Goal: Information Seeking & Learning: Learn about a topic

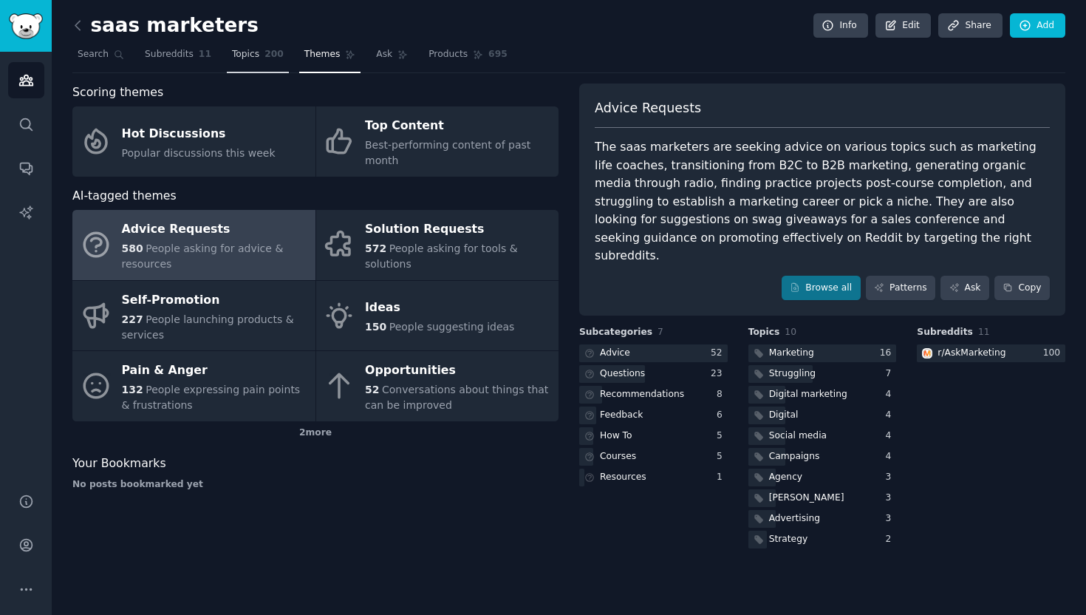
click at [271, 52] on span "200" at bounding box center [274, 54] width 19 height 13
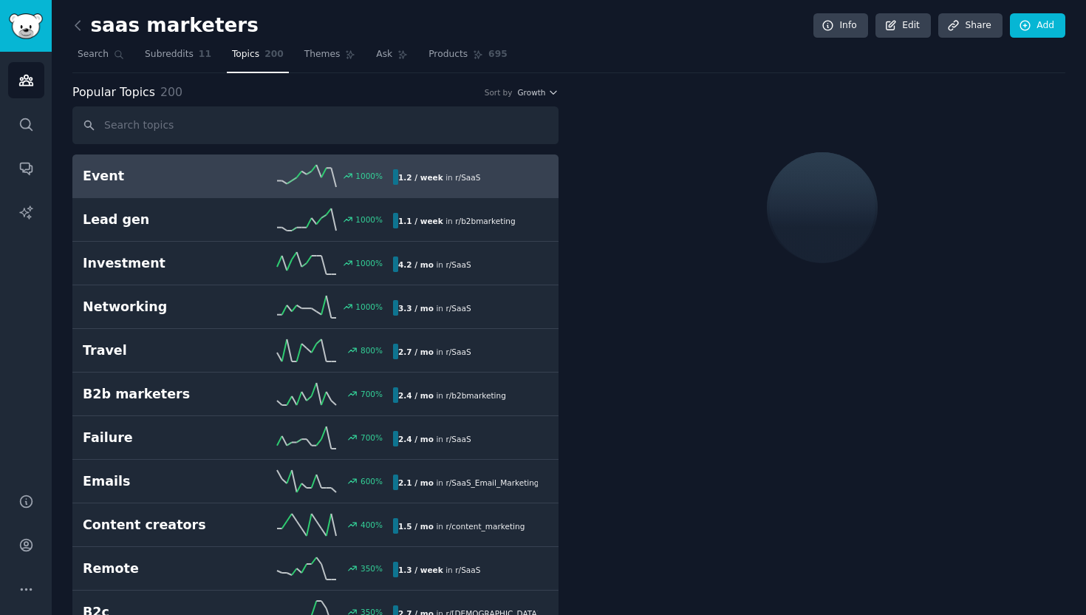
click at [78, 30] on icon at bounding box center [77, 25] width 4 height 9
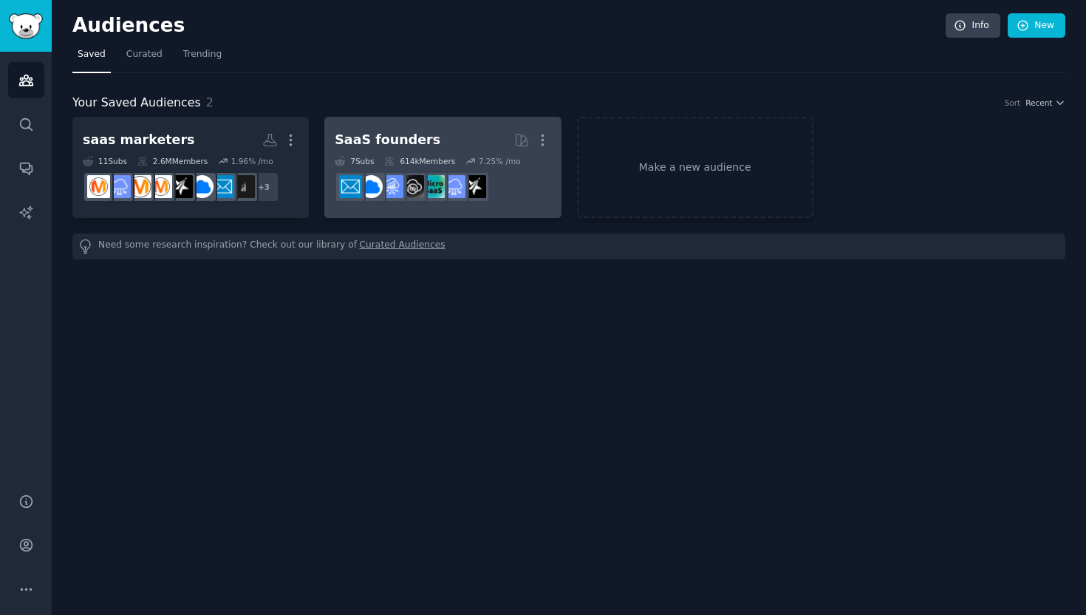
click at [423, 134] on h2 "SaaS founders More" at bounding box center [443, 140] width 216 height 26
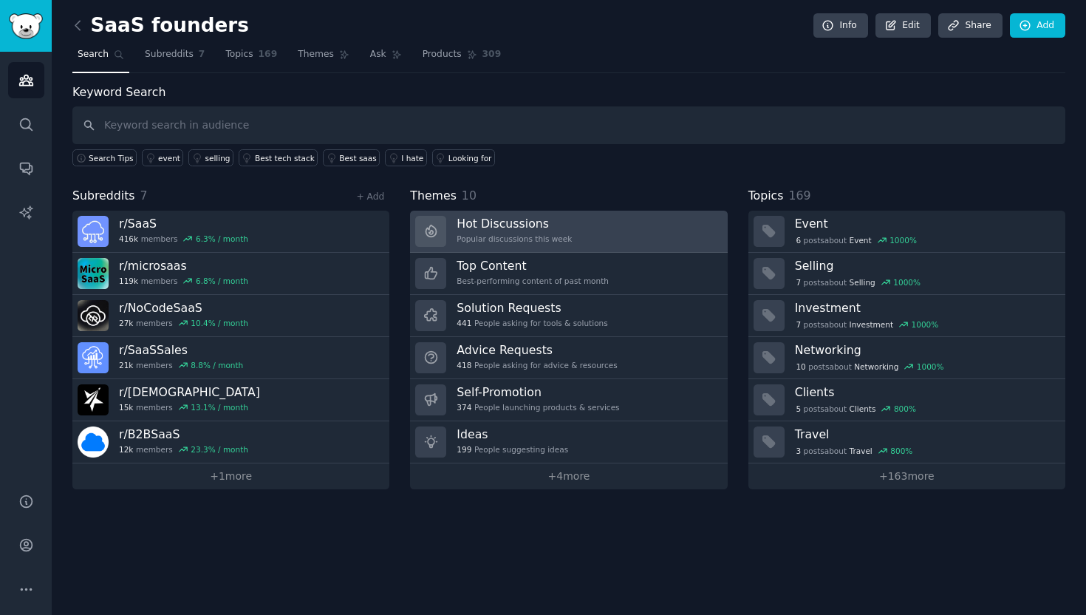
click at [548, 232] on div "Hot Discussions Popular discussions this week" at bounding box center [514, 231] width 115 height 31
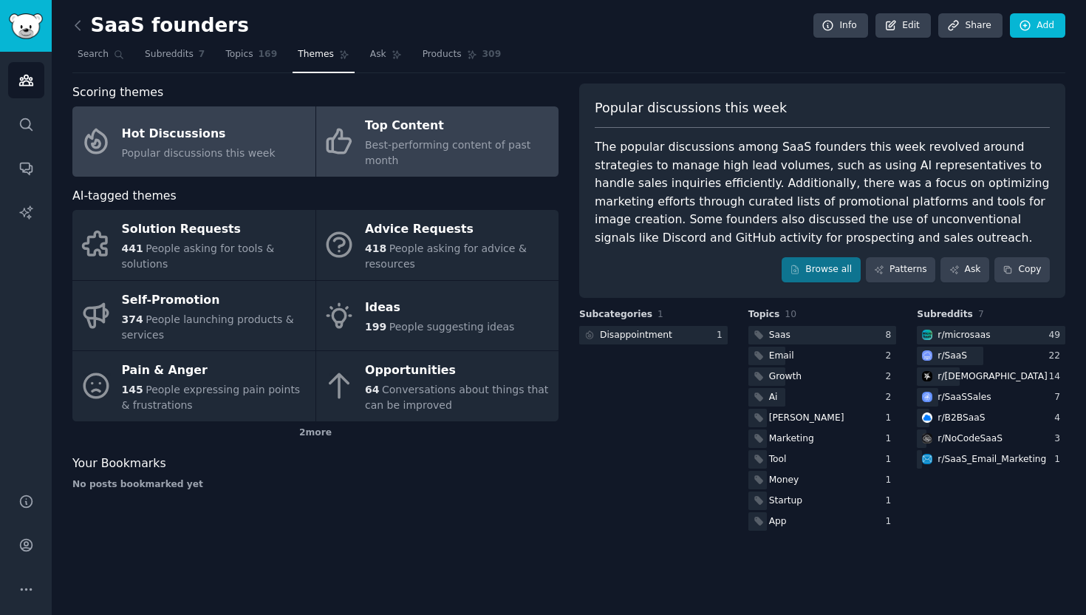
click at [490, 157] on div "Best-performing content of past month" at bounding box center [458, 152] width 186 height 31
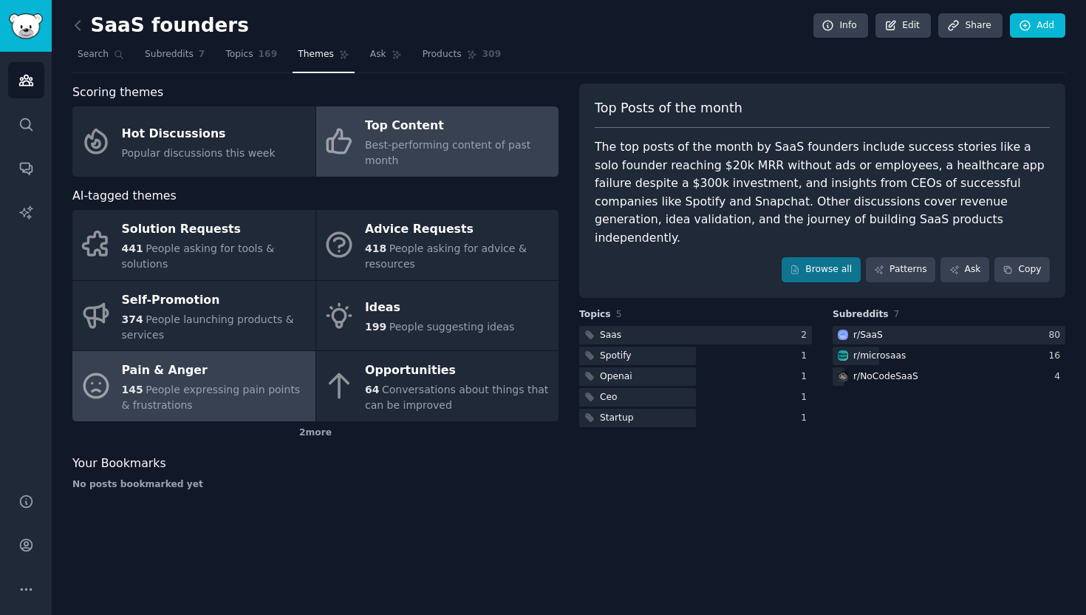
click at [179, 384] on span "People expressing pain points & frustrations" at bounding box center [211, 397] width 179 height 27
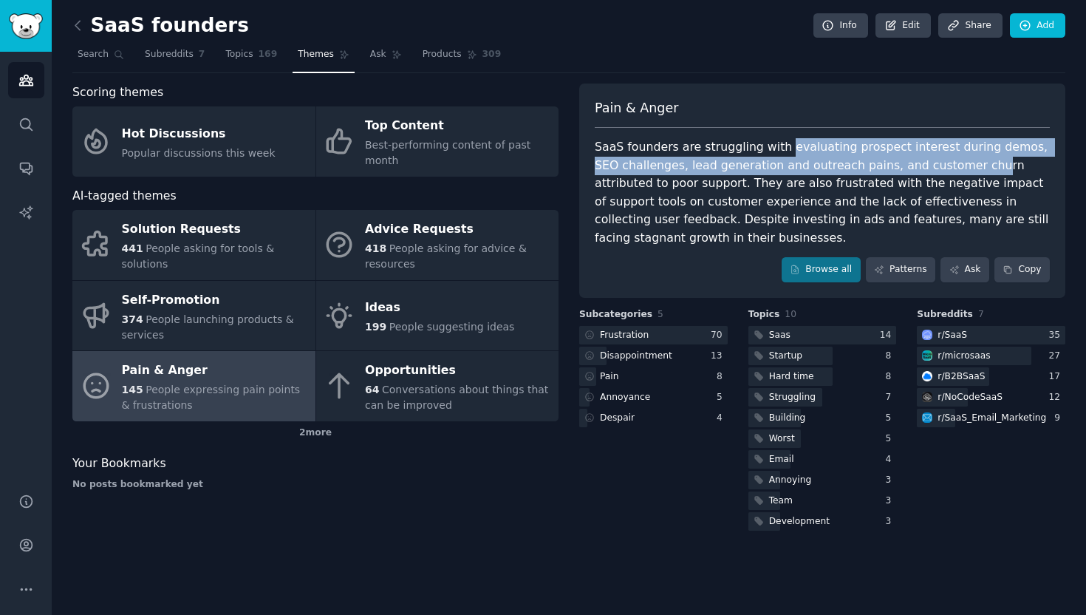
drag, startPoint x: 774, startPoint y: 150, endPoint x: 945, endPoint y: 160, distance: 171.0
click at [945, 160] on div "SaaS founders are struggling with evaluating prospect interest during demos, SE…" at bounding box center [822, 192] width 455 height 109
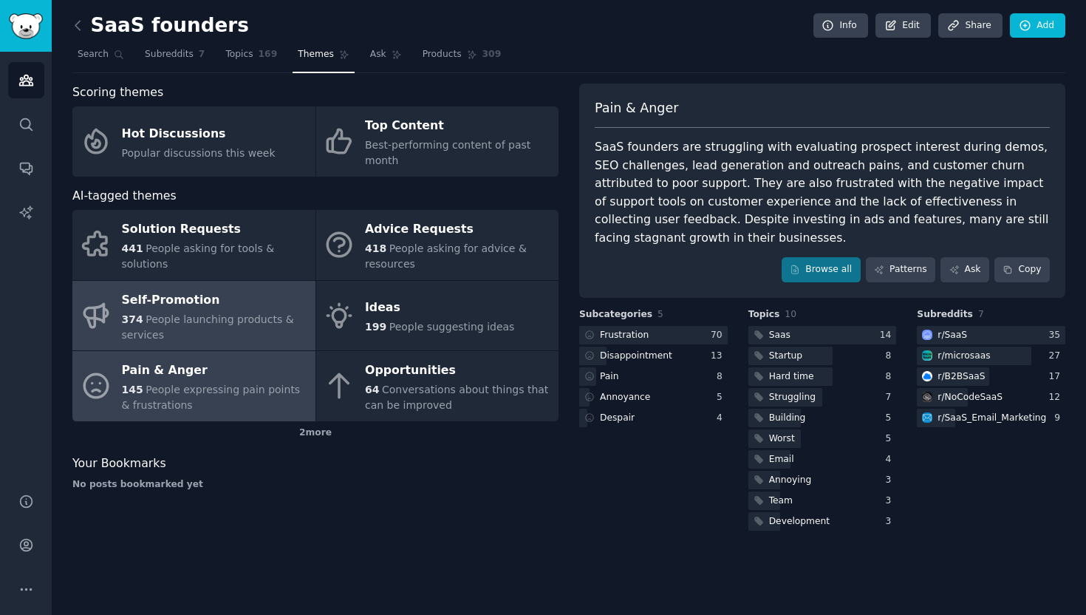
click at [100, 307] on icon at bounding box center [96, 315] width 31 height 31
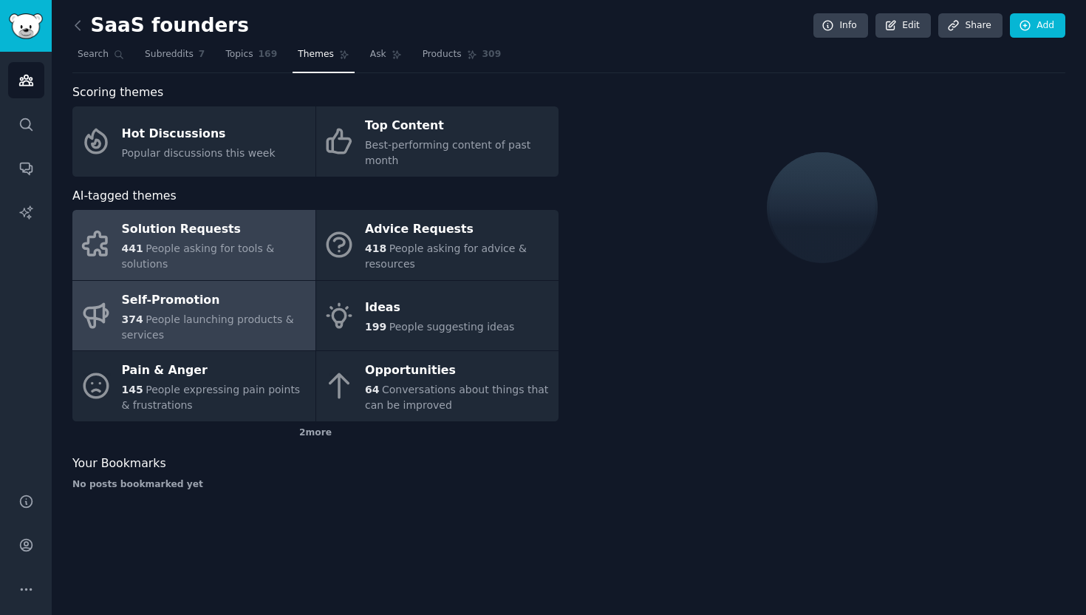
click at [108, 270] on link "Solution Requests 441 People asking for tools & solutions" at bounding box center [193, 245] width 243 height 70
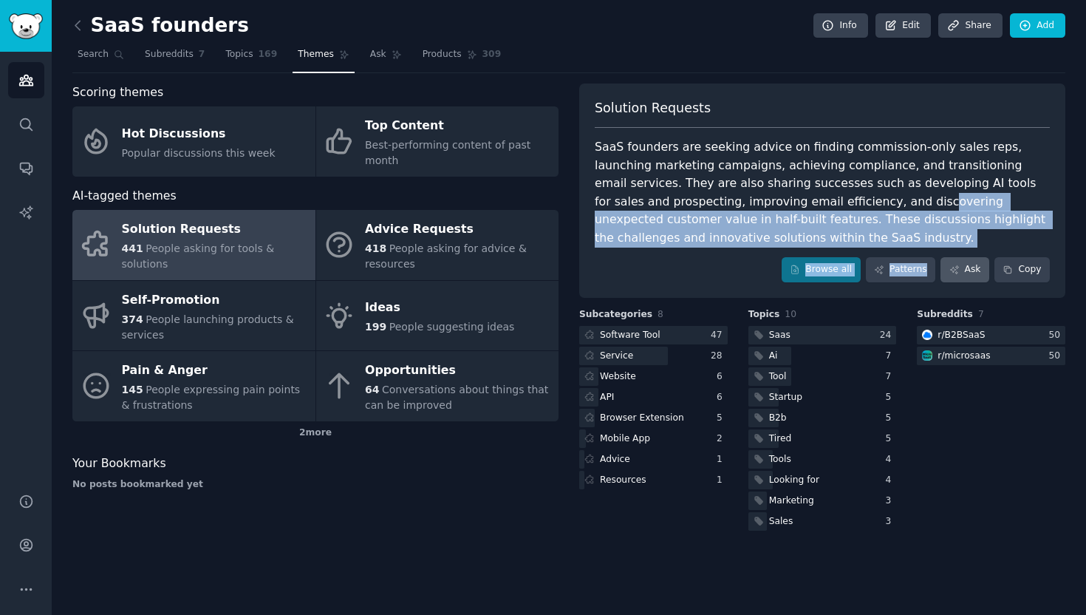
drag, startPoint x: 785, startPoint y: 205, endPoint x: 944, endPoint y: 262, distance: 167.8
click at [944, 262] on div "Solution Requests SaaS founders are seeking advice on finding commission-only s…" at bounding box center [822, 190] width 486 height 214
click at [881, 219] on div "SaaS founders are seeking advice on finding commission-only sales reps, launchi…" at bounding box center [822, 192] width 455 height 109
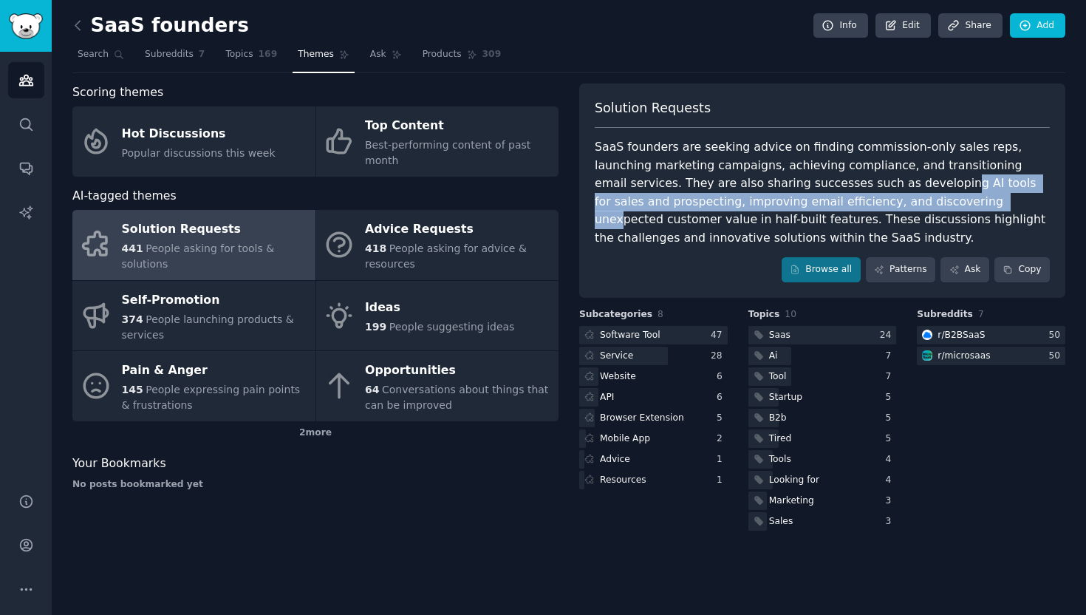
drag, startPoint x: 836, startPoint y: 185, endPoint x: 851, endPoint y: 201, distance: 21.4
click at [851, 201] on div "SaaS founders are seeking advice on finding commission-only sales reps, launchi…" at bounding box center [822, 192] width 455 height 109
click at [851, 200] on div "SaaS founders are seeking advice on finding commission-only sales reps, launchi…" at bounding box center [822, 192] width 455 height 109
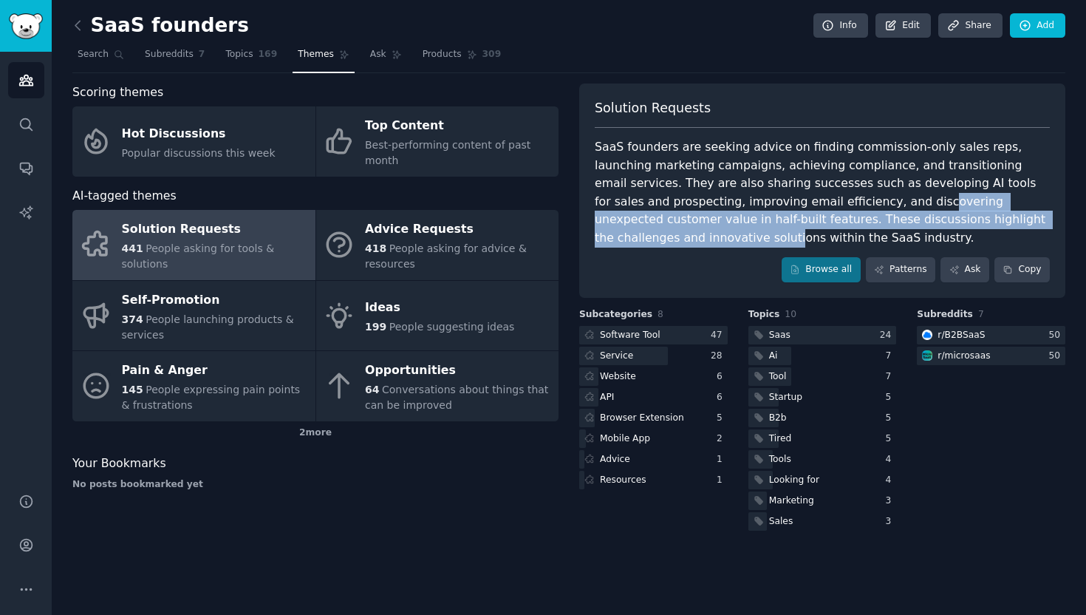
drag, startPoint x: 785, startPoint y: 202, endPoint x: 983, endPoint y: 214, distance: 197.7
click at [983, 214] on div "SaaS founders are seeking advice on finding commission-only sales reps, launchi…" at bounding box center [822, 192] width 455 height 109
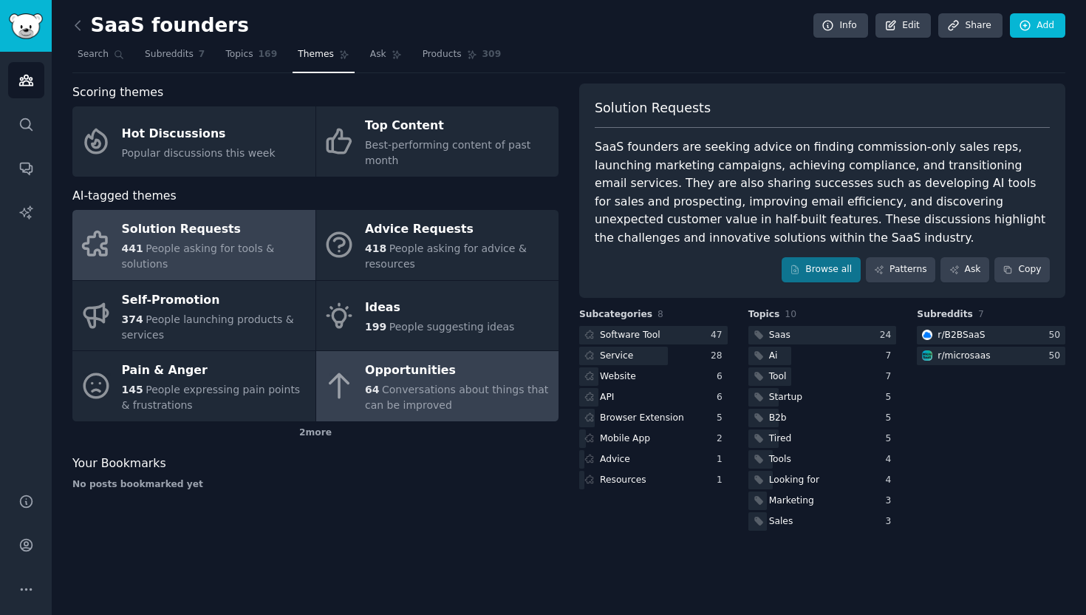
click at [417, 383] on div "64 Conversations about things that can be improved" at bounding box center [458, 397] width 186 height 31
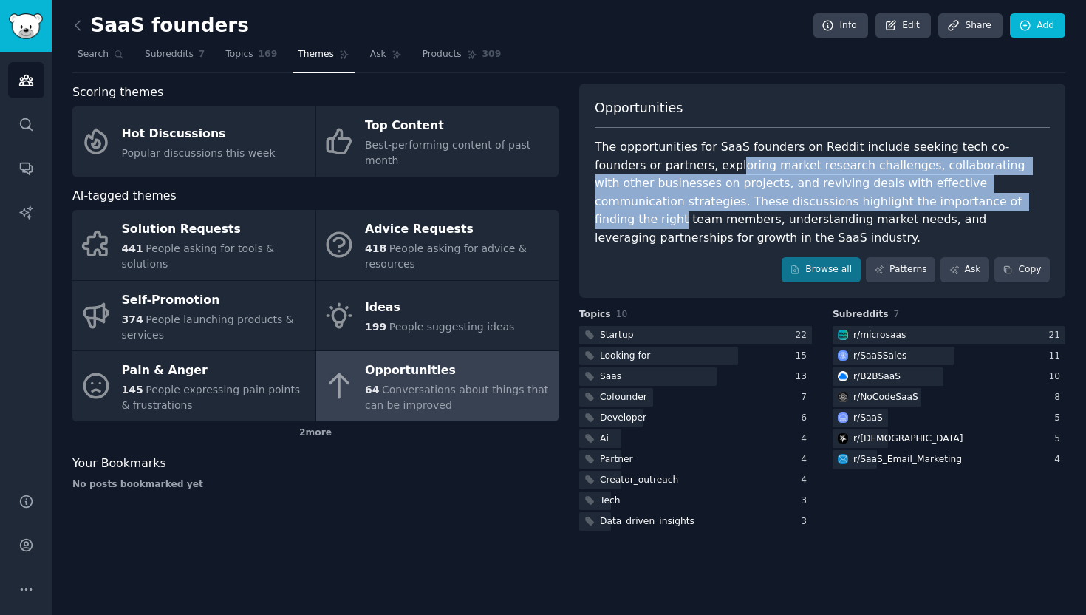
drag, startPoint x: 667, startPoint y: 173, endPoint x: 888, endPoint y: 197, distance: 223.0
click at [888, 197] on div "The opportunities for SaaS founders on Reddit include seeking tech co-founders …" at bounding box center [822, 192] width 455 height 109
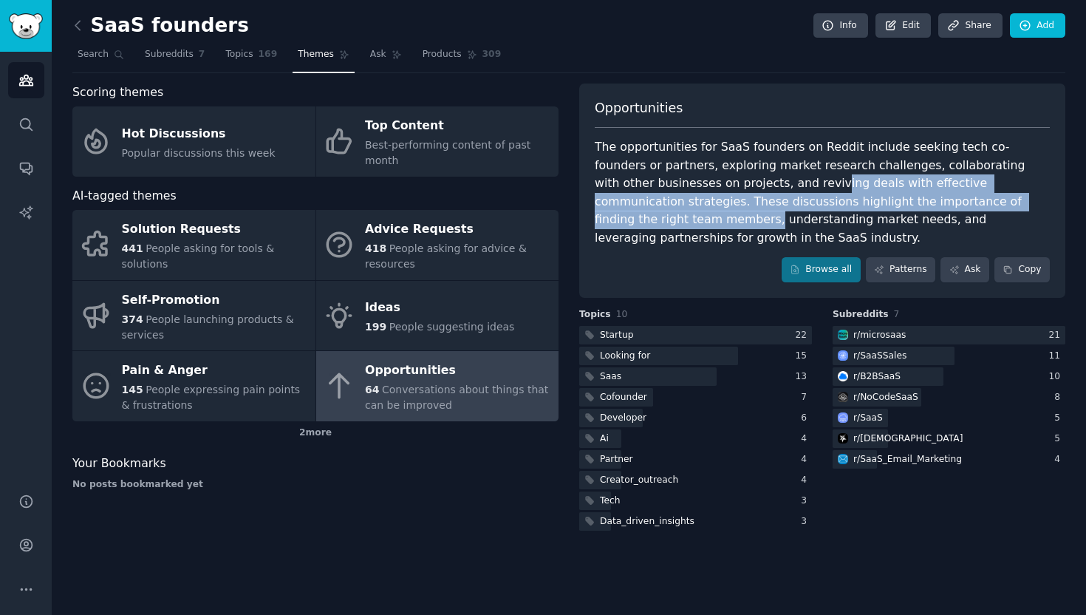
drag, startPoint x: 707, startPoint y: 183, endPoint x: 975, endPoint y: 194, distance: 267.7
click at [975, 194] on div "The opportunities for SaaS founders on Reddit include seeking tech co-founders …" at bounding box center [822, 192] width 455 height 109
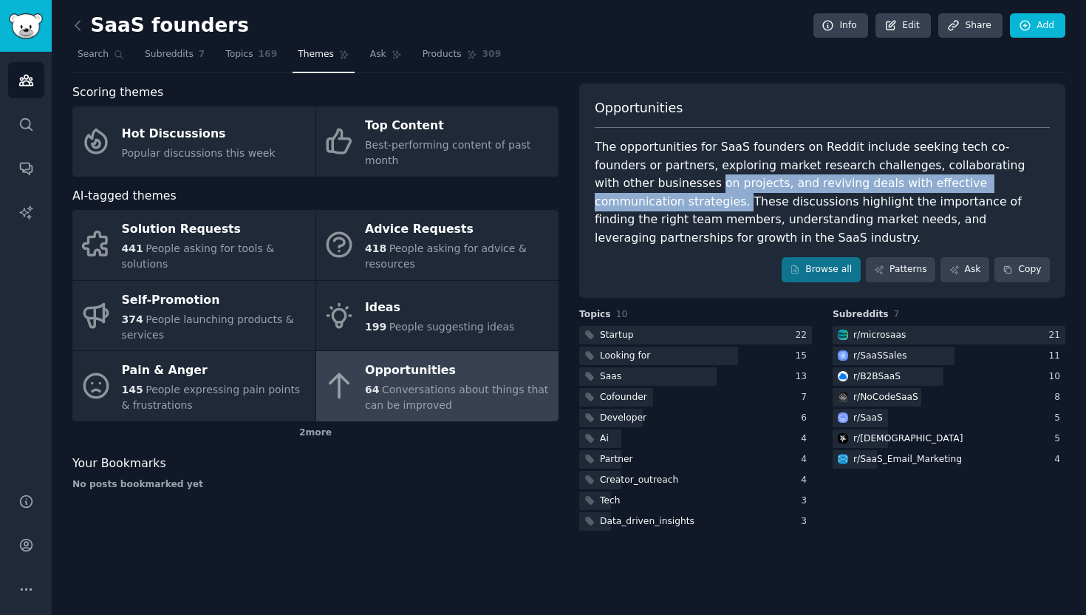
drag, startPoint x: 975, startPoint y: 185, endPoint x: 570, endPoint y: 180, distance: 405.0
click at [570, 180] on div "Scoring themes Hot Discussions Popular discussions this week Top Content Best-p…" at bounding box center [568, 308] width 993 height 450
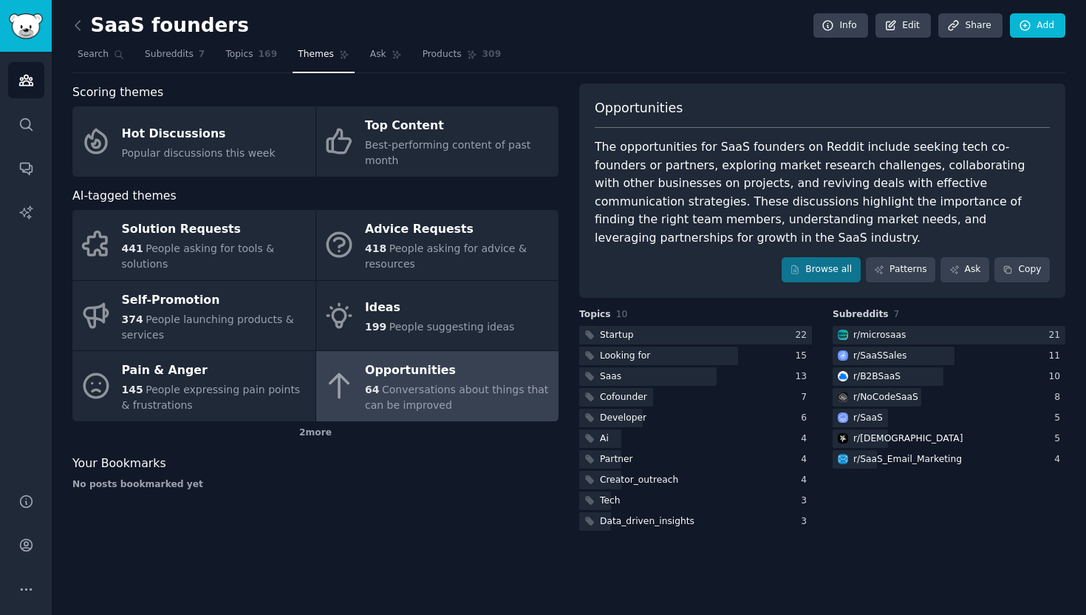
click at [706, 203] on div "The opportunities for SaaS founders on Reddit include seeking tech co-founders …" at bounding box center [822, 192] width 455 height 109
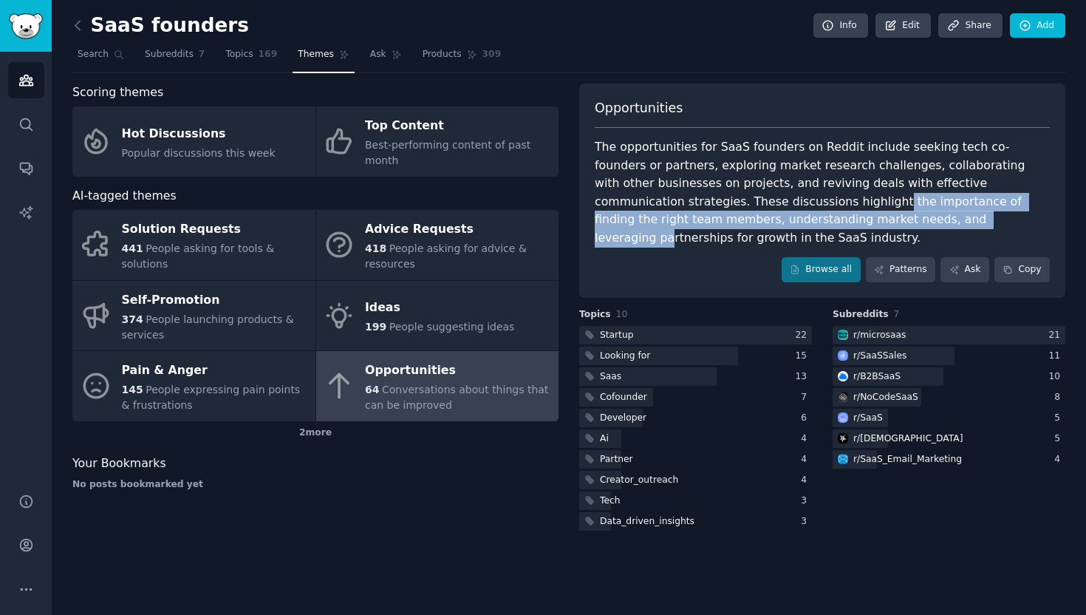
drag, startPoint x: 706, startPoint y: 203, endPoint x: 847, endPoint y: 220, distance: 142.2
click at [847, 220] on div "The opportunities for SaaS founders on Reddit include seeking tech co-founders …" at bounding box center [822, 192] width 455 height 109
